Goal: Task Accomplishment & Management: Use online tool/utility

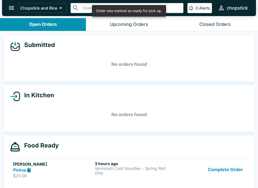
click at [227, 174] on button "Complete Order" at bounding box center [225, 169] width 39 height 17
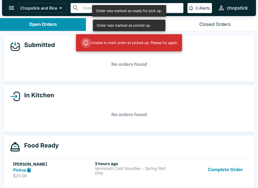
click at [226, 175] on button "Complete Order" at bounding box center [225, 169] width 39 height 17
click at [220, 174] on button "Complete Order" at bounding box center [225, 169] width 39 height 17
click at [226, 173] on button "Complete Order" at bounding box center [225, 169] width 39 height 17
click at [228, 171] on button "Complete Order" at bounding box center [225, 169] width 39 height 17
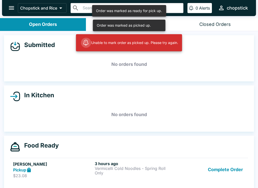
click at [226, 173] on button "Complete Order" at bounding box center [225, 169] width 39 height 17
click at [121, 15] on div "Order was marked as picked up." at bounding box center [129, 11] width 66 height 9
click at [152, 27] on div "Order was marked as picked up." at bounding box center [129, 26] width 73 height 12
click at [199, 25] on button "Closed Orders" at bounding box center [215, 24] width 86 height 13
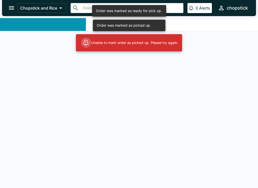
click at [199, 25] on button "Closed Orders" at bounding box center [215, 24] width 86 height 13
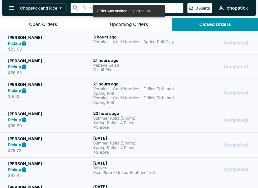
click at [50, 25] on div "Open Orders" at bounding box center [43, 25] width 28 height 6
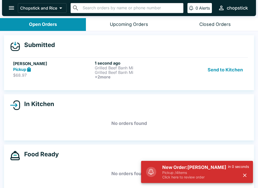
click at [198, 170] on h5 "New Order: Victoria R" at bounding box center [195, 168] width 66 height 6
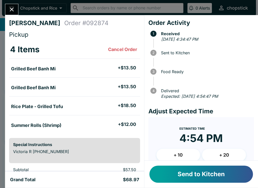
click at [216, 170] on button "Send to Kitchen" at bounding box center [200, 174] width 103 height 17
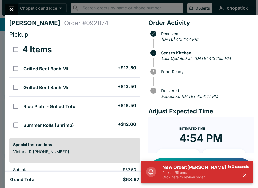
click at [203, 174] on div "New Order: [PERSON_NAME] Pickup / 5 items Click here to review order in 0 secon…" at bounding box center [197, 172] width 112 height 22
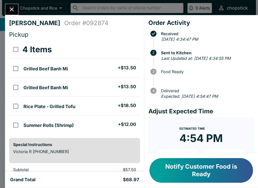
click at [13, 10] on icon "Close" at bounding box center [11, 9] width 7 height 7
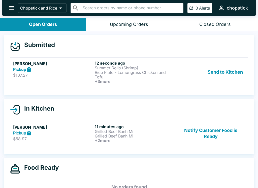
click at [223, 72] on button "Send to Kitchen" at bounding box center [224, 72] width 39 height 23
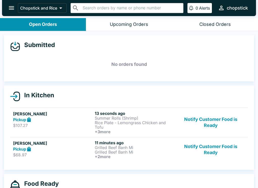
click at [144, 127] on p "Rice Plate - Lemongrass Chicken and Tofu" at bounding box center [135, 125] width 80 height 9
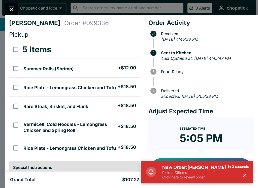
click at [200, 177] on p "Click here to review order" at bounding box center [195, 177] width 66 height 5
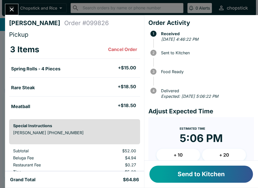
click at [210, 181] on button "Send to Kitchen" at bounding box center [200, 174] width 103 height 17
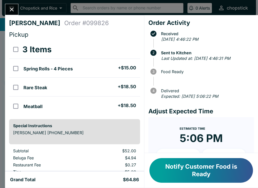
click at [11, 8] on icon "Close" at bounding box center [11, 9] width 7 height 7
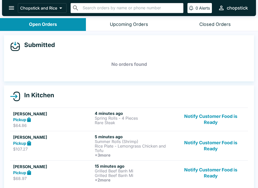
click at [142, 177] on p "Grilled Beef Banh Mi" at bounding box center [135, 175] width 80 height 5
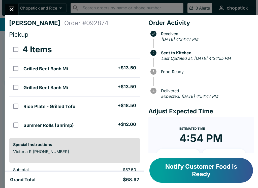
click at [181, 171] on button "Notify Customer Food is Ready" at bounding box center [200, 170] width 103 height 25
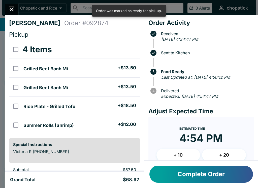
click at [13, 4] on button "Close" at bounding box center [11, 9] width 13 height 11
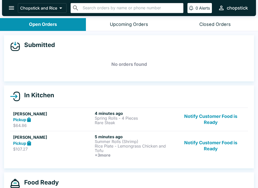
click at [213, 116] on button "Notify Customer Food is Ready" at bounding box center [210, 119] width 68 height 17
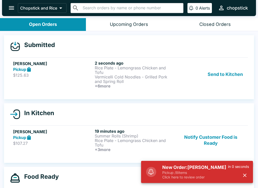
click at [208, 178] on p "Click here to review order" at bounding box center [195, 177] width 66 height 5
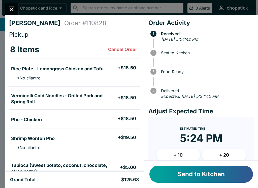
click at [197, 175] on button "Send to Kitchen" at bounding box center [200, 174] width 103 height 17
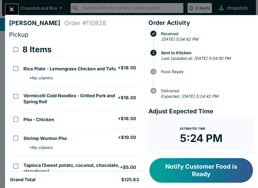
click at [12, 12] on icon "Close" at bounding box center [11, 9] width 7 height 7
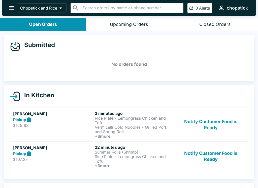
click at [211, 119] on button "Notify Customer Food is Ready" at bounding box center [210, 125] width 68 height 28
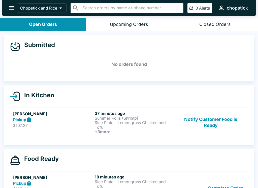
click at [201, 126] on button "Notify Customer Food is Ready" at bounding box center [210, 122] width 68 height 23
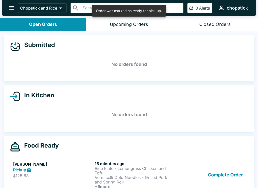
click at [220, 171] on button "Complete Order" at bounding box center [225, 175] width 39 height 28
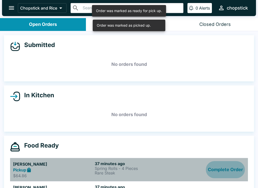
click at [219, 170] on button "Complete Order" at bounding box center [225, 169] width 39 height 17
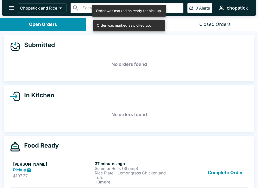
click at [221, 169] on button "Complete Order" at bounding box center [225, 172] width 39 height 23
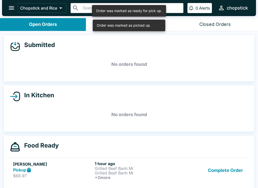
click at [221, 169] on button "Complete Order" at bounding box center [225, 170] width 39 height 19
